Goal: Entertainment & Leisure: Consume media (video, audio)

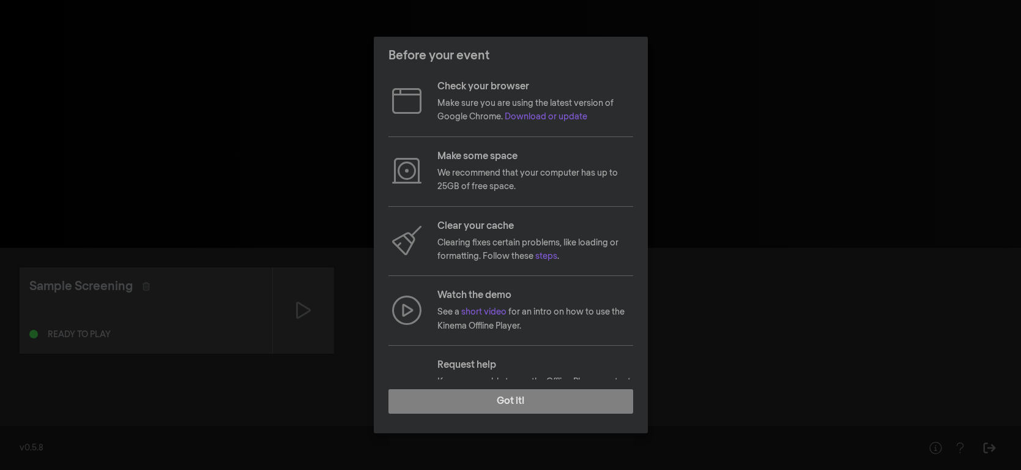
scroll to position [56, 0]
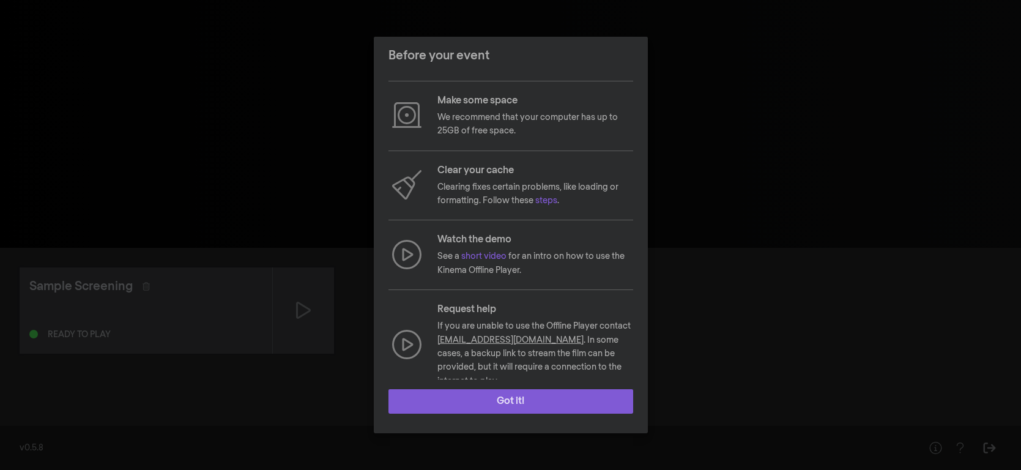
click at [531, 407] on button "Got it!" at bounding box center [510, 401] width 245 height 24
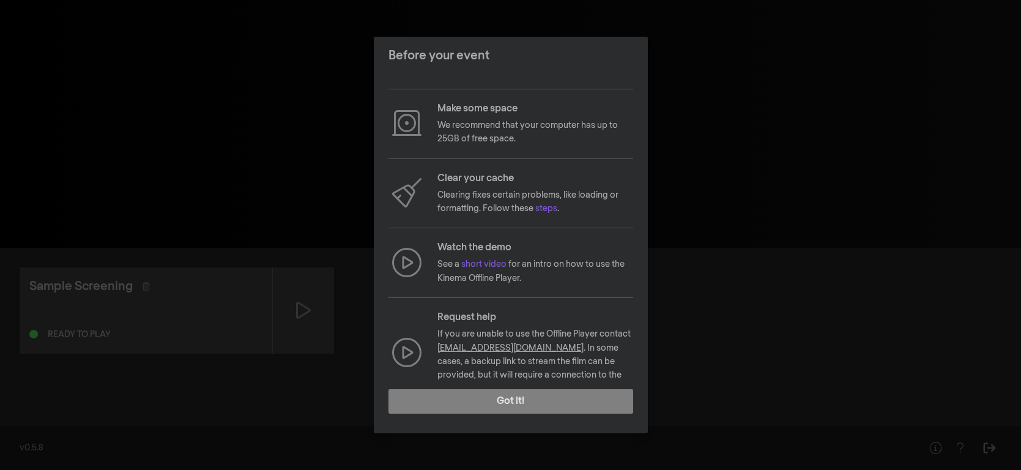
scroll to position [56, 0]
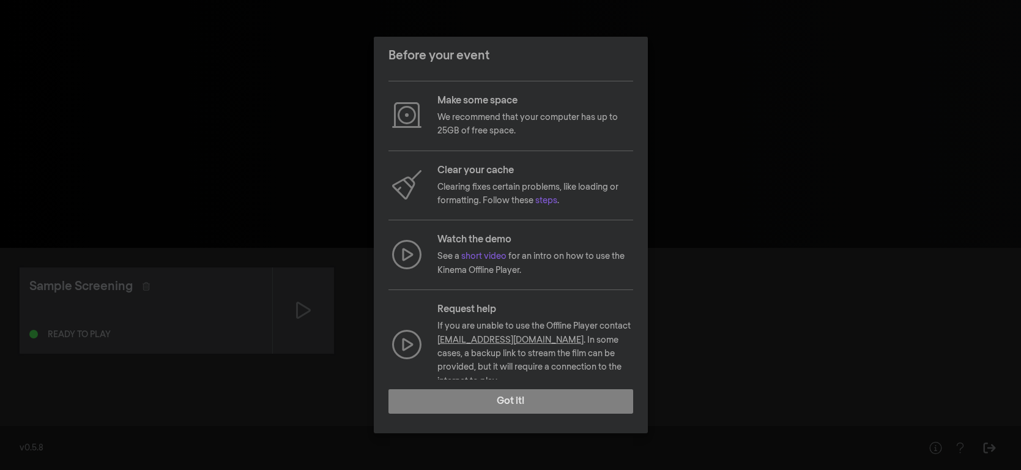
click at [180, 399] on div "Before your event Check your browser Make sure you are using the latest version…" at bounding box center [510, 235] width 1021 height 470
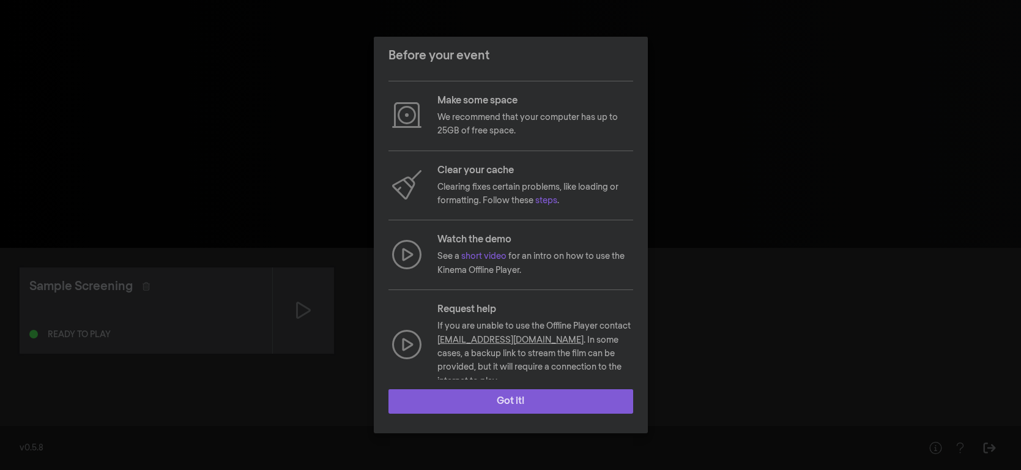
click at [521, 399] on button "Got it!" at bounding box center [510, 401] width 245 height 24
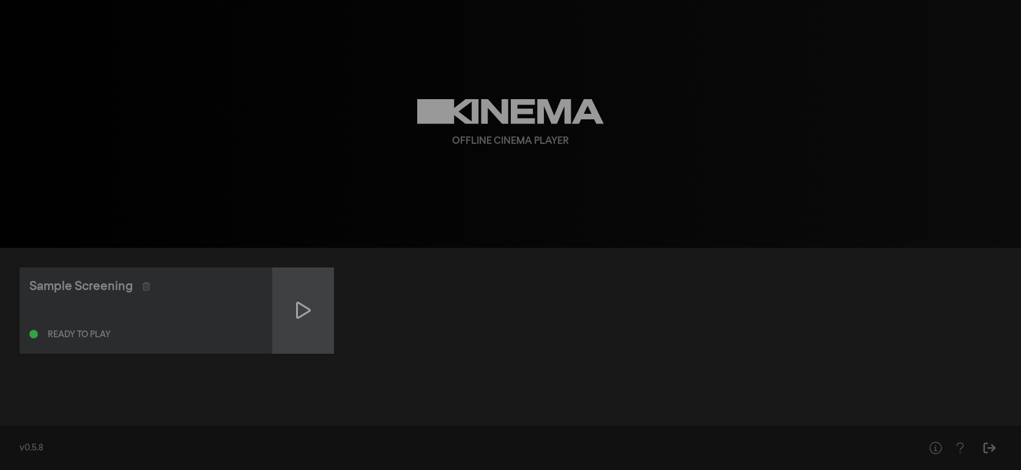
click at [311, 316] on div at bounding box center [303, 310] width 61 height 86
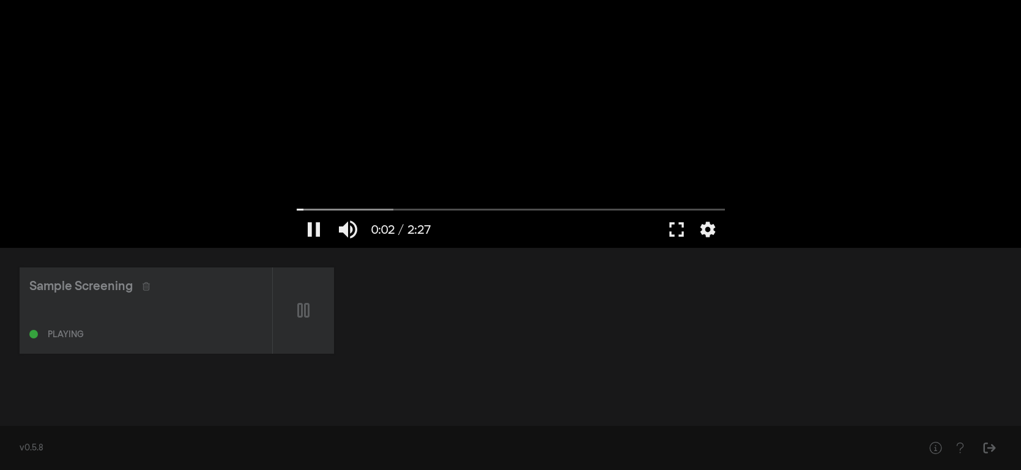
click at [529, 167] on div at bounding box center [511, 124] width 440 height 248
type input "2.422505"
click at [670, 232] on button "fullscreen" at bounding box center [676, 229] width 34 height 37
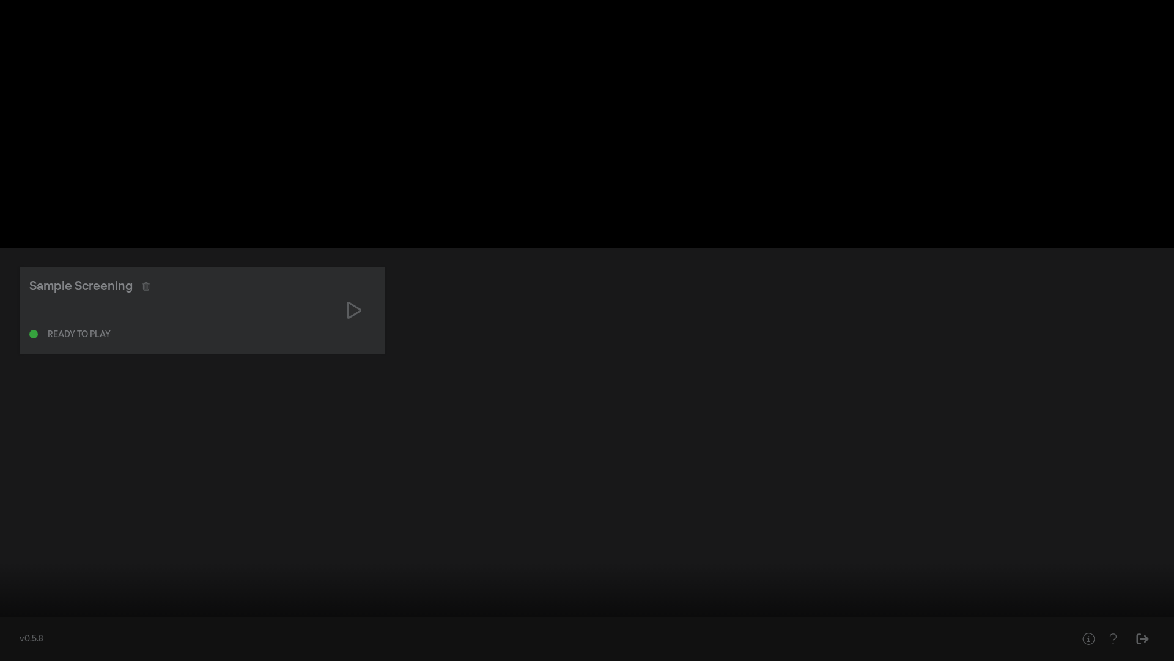
click at [27, 469] on button "play_arrow" at bounding box center [23, 642] width 34 height 37
click at [25, 469] on button "pause" at bounding box center [23, 642] width 34 height 37
type input "49.611835"
click at [6, 469] on button "play_arrow" at bounding box center [23, 642] width 34 height 37
click at [6, 469] on button "pause" at bounding box center [23, 642] width 34 height 37
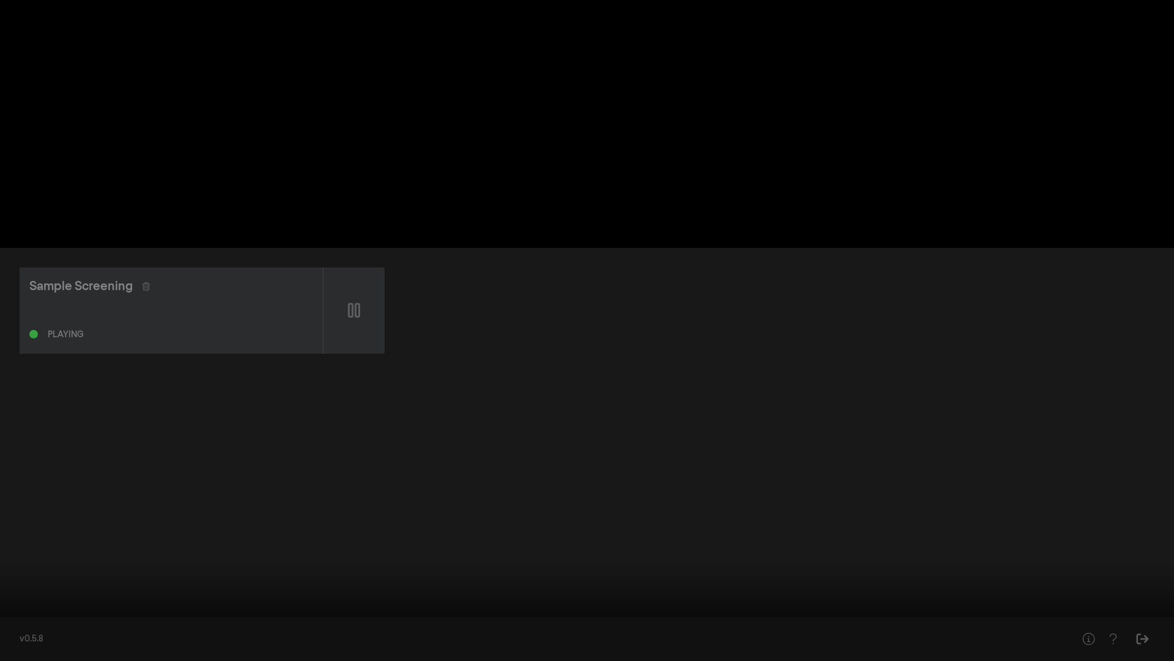
type input "75.556179"
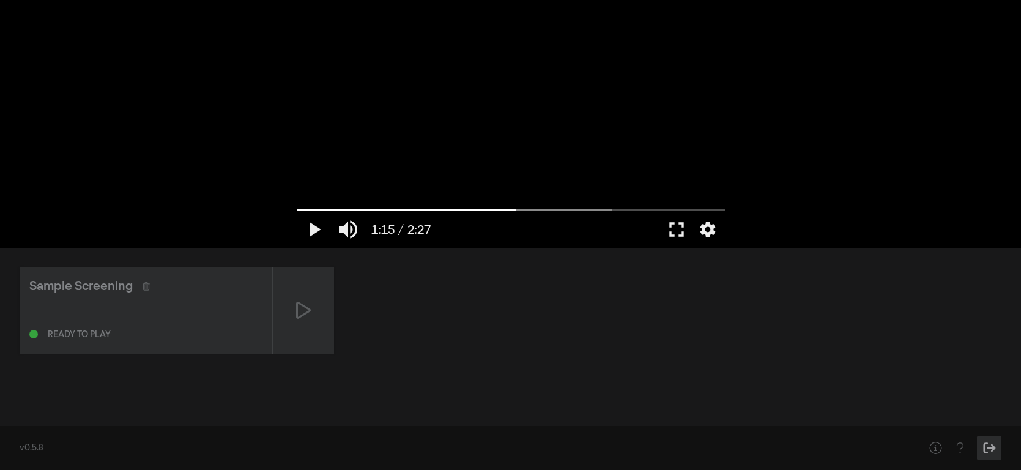
click at [985, 447] on icon "Sign Out" at bounding box center [989, 448] width 15 height 12
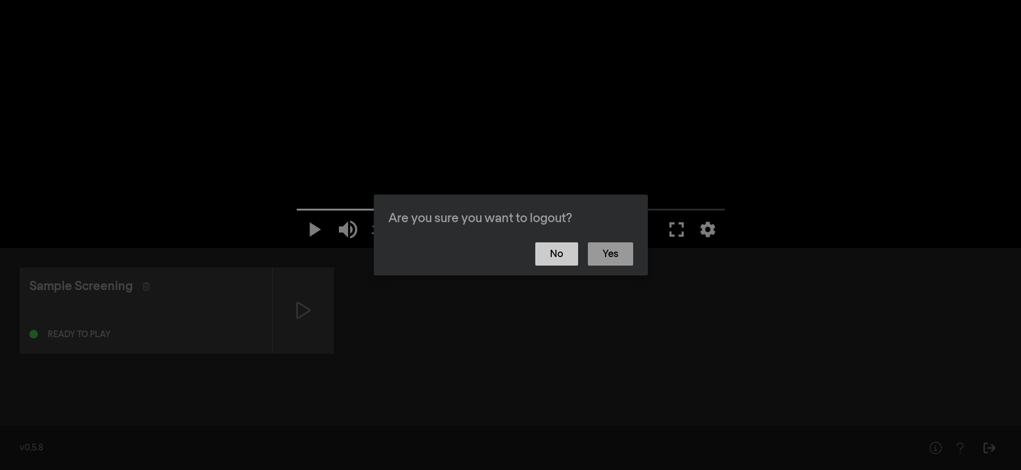
click at [565, 261] on button "No" at bounding box center [556, 253] width 43 height 23
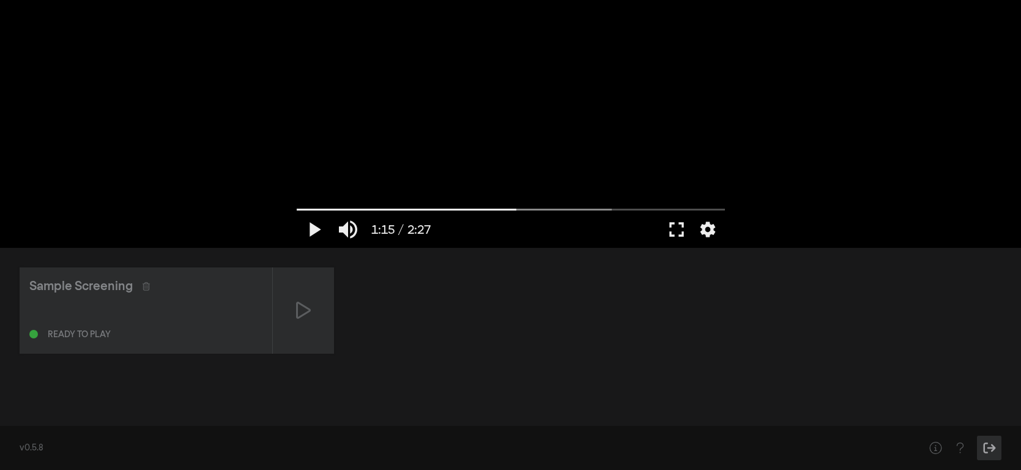
click at [989, 446] on icon "Sign Out" at bounding box center [989, 448] width 15 height 12
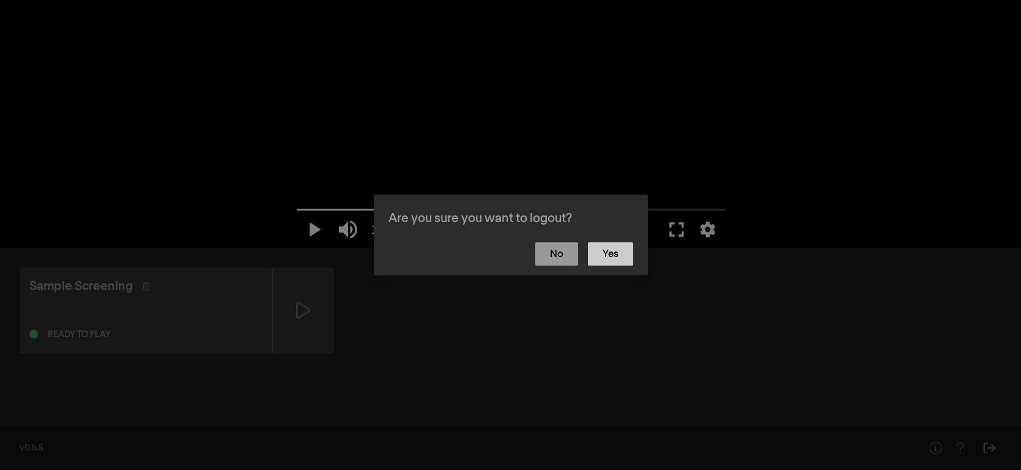
click at [617, 256] on button "Yes" at bounding box center [610, 253] width 45 height 23
